Goal: Find specific page/section: Find specific page/section

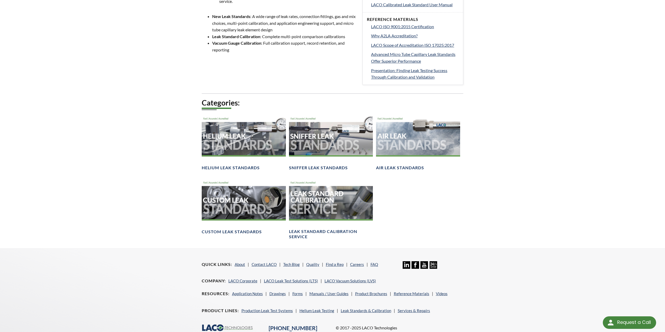
scroll to position [288, 0]
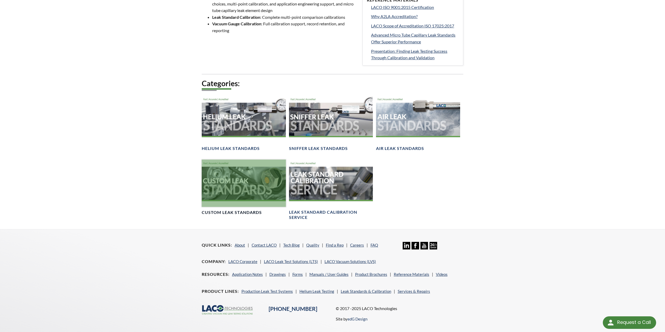
click at [263, 182] on div at bounding box center [244, 183] width 84 height 47
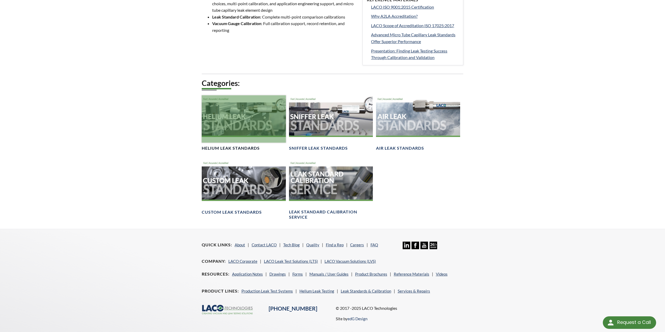
click at [240, 146] on h4 "Helium Leak Standards" at bounding box center [231, 148] width 58 height 5
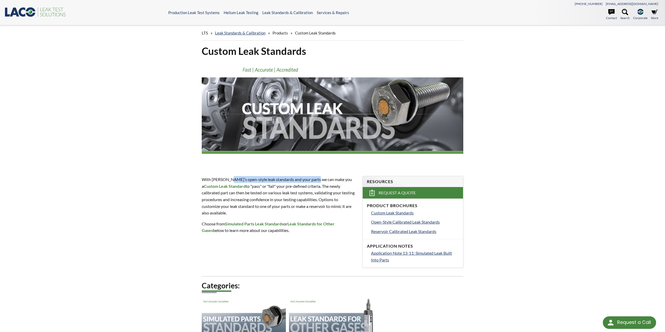
drag, startPoint x: 231, startPoint y: 180, endPoint x: 317, endPoint y: 179, distance: 86.0
click at [317, 179] on p "With LACO’s open-style leak standards and your parts we can make you a Custom L…" at bounding box center [279, 196] width 155 height 40
drag, startPoint x: 228, startPoint y: 189, endPoint x: 326, endPoint y: 187, distance: 98.3
click at [326, 187] on p "With LACO’s open-style leak standards and your parts we can make you a Custom L…" at bounding box center [279, 196] width 155 height 40
drag, startPoint x: 215, startPoint y: 197, endPoint x: 274, endPoint y: 193, distance: 58.7
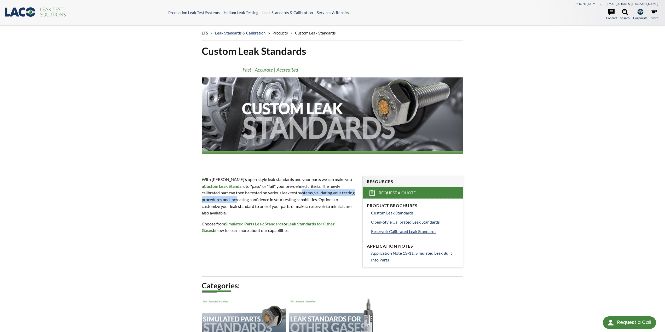
click at [274, 193] on p "With LACO’s open-style leak standards and your parts we can make you a Custom L…" at bounding box center [279, 196] width 155 height 40
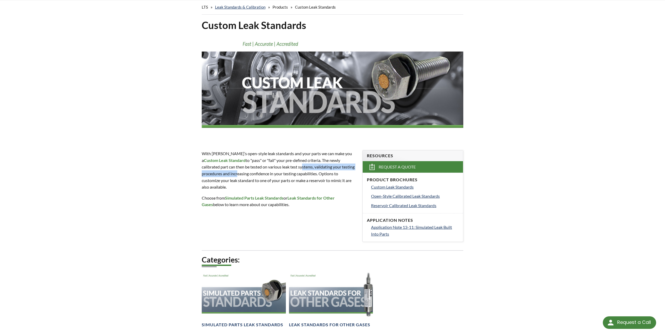
scroll to position [26, 0]
drag, startPoint x: 250, startPoint y: 191, endPoint x: 257, endPoint y: 191, distance: 6.8
click at [251, 195] on strong "Simulated Parts Leak Standards" at bounding box center [254, 197] width 59 height 5
drag, startPoint x: 299, startPoint y: 191, endPoint x: 340, endPoint y: 193, distance: 41.1
click at [335, 195] on strong "Leak Standards for Other Gases" at bounding box center [268, 201] width 133 height 12
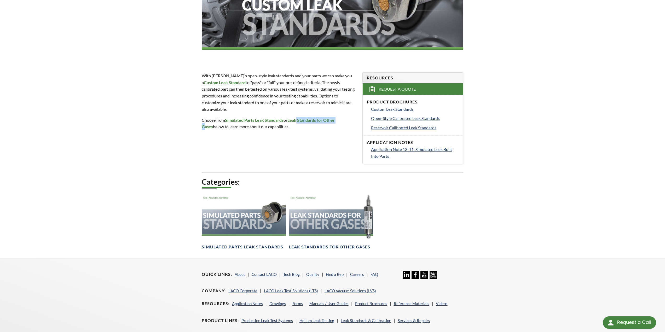
scroll to position [131, 0]
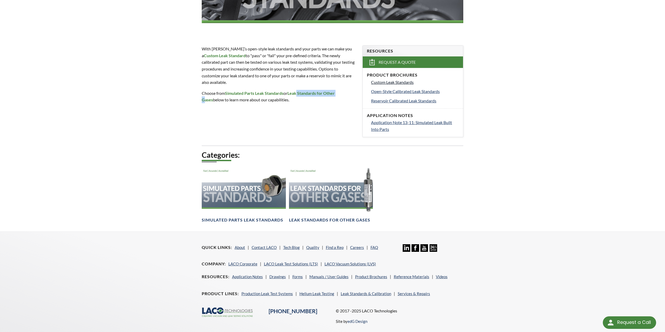
click at [383, 82] on span "Custom Leak Standards" at bounding box center [392, 82] width 43 height 5
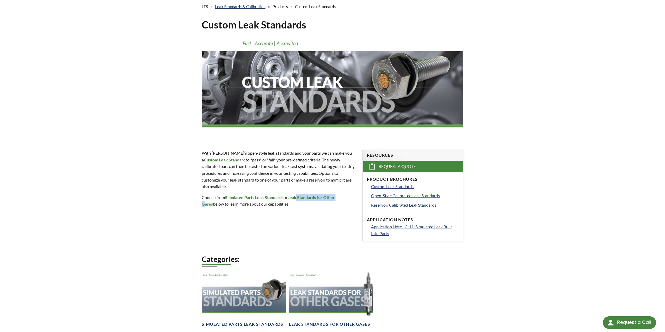
scroll to position [0, 0]
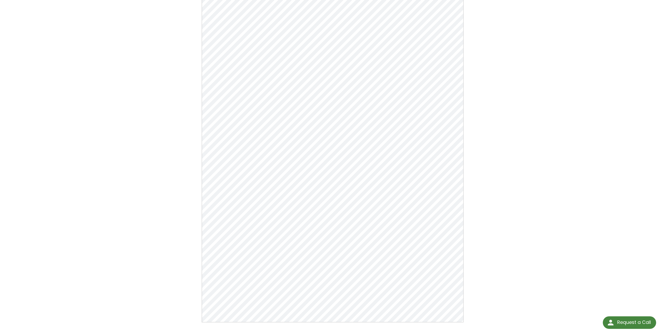
scroll to position [78, 0]
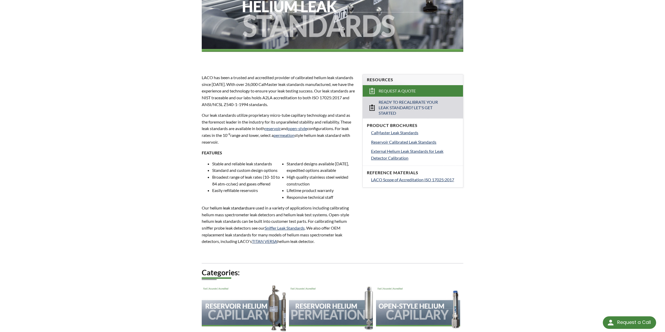
scroll to position [105, 0]
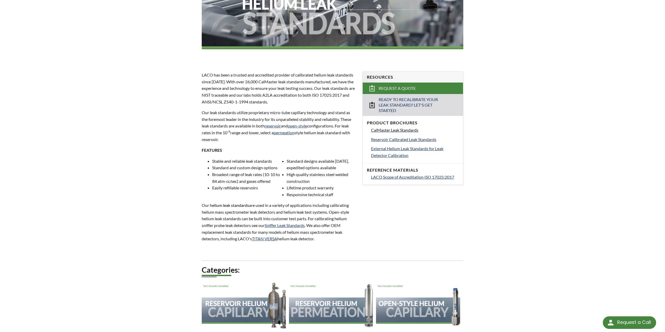
click at [389, 130] on span "CalMaster Leak Standards" at bounding box center [394, 130] width 47 height 5
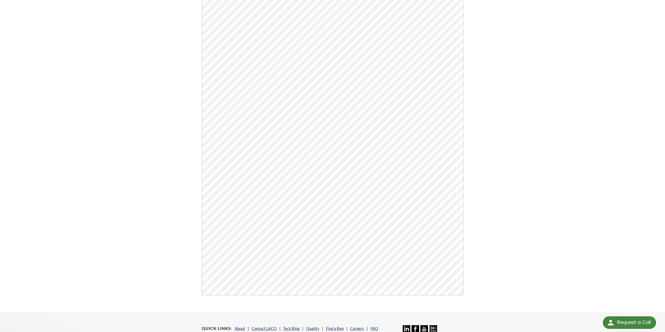
scroll to position [105, 0]
